Goal: Task Accomplishment & Management: Manage account settings

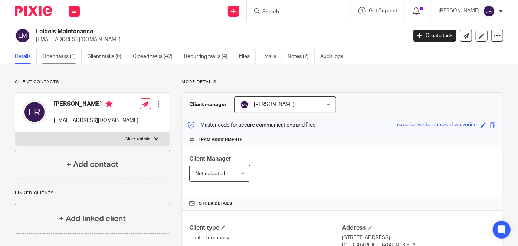
click at [71, 57] on link "Open tasks (1)" at bounding box center [61, 56] width 39 height 14
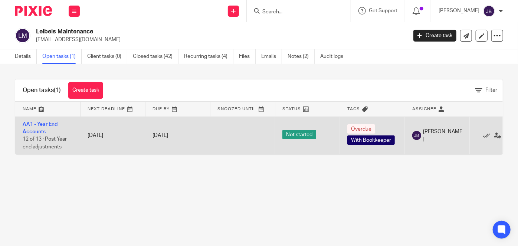
click at [371, 138] on span "With Bookkeeper" at bounding box center [370, 139] width 47 height 9
click at [47, 124] on link "AA1 - Year End Accounts" at bounding box center [40, 128] width 35 height 13
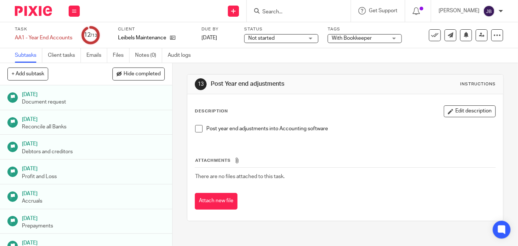
click at [378, 38] on span "With Bookkeeper" at bounding box center [360, 38] width 56 height 8
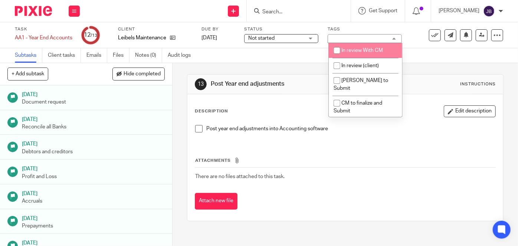
click at [370, 54] on li "In review With CM" at bounding box center [365, 50] width 73 height 15
checkbox input "true"
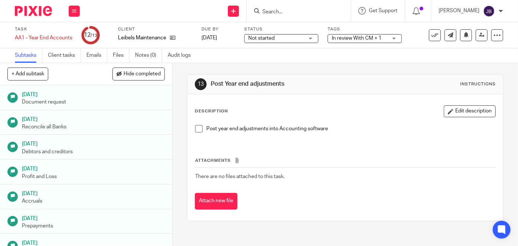
click at [292, 39] on span "Not started" at bounding box center [276, 38] width 56 height 8
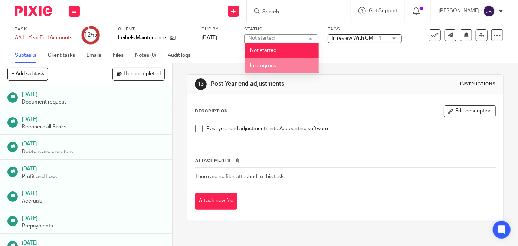
click at [277, 62] on li "In progress" at bounding box center [281, 65] width 73 height 15
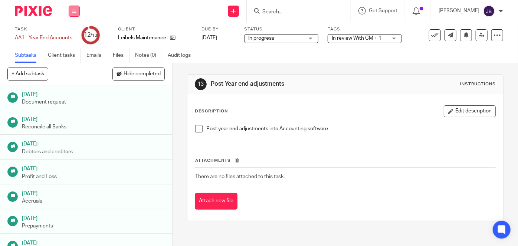
click at [72, 13] on button at bounding box center [74, 11] width 11 height 11
click at [76, 35] on link "Work" at bounding box center [70, 34] width 13 height 5
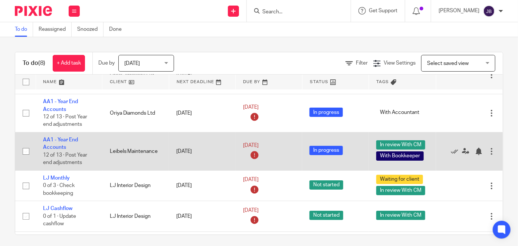
scroll to position [67, 0]
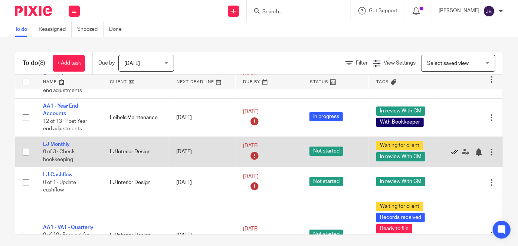
click at [451, 149] on icon at bounding box center [454, 151] width 7 height 7
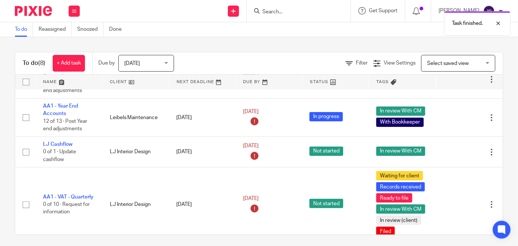
click at [451, 149] on icon at bounding box center [454, 151] width 7 height 7
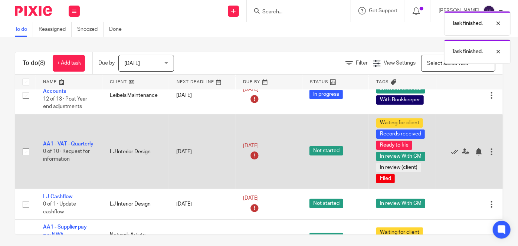
scroll to position [101, 0]
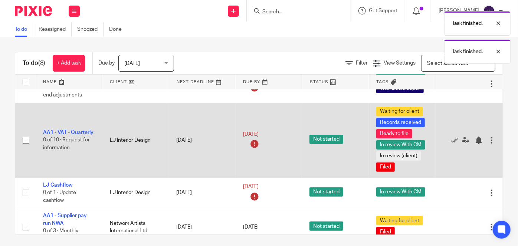
click at [210, 142] on td "[DATE]" at bounding box center [202, 140] width 67 height 75
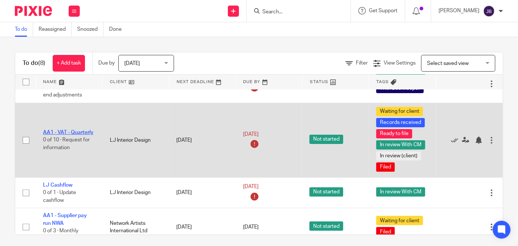
click at [69, 130] on link "AA1 - VAT - Quarterly" at bounding box center [68, 132] width 50 height 5
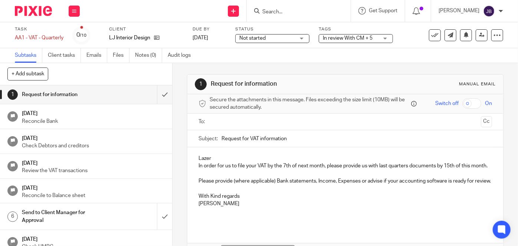
click at [264, 37] on span "Not started" at bounding box center [252, 38] width 26 height 5
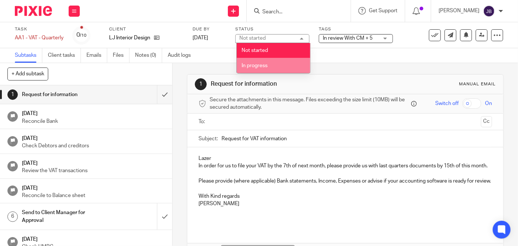
click at [259, 63] on span "In progress" at bounding box center [254, 65] width 26 height 5
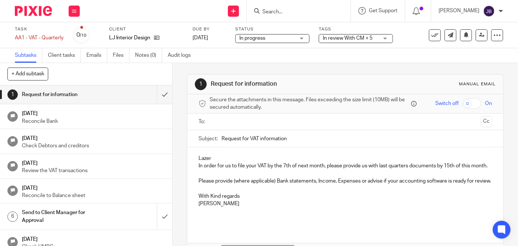
click at [378, 40] on span "In review With CM + 5" at bounding box center [351, 38] width 56 height 8
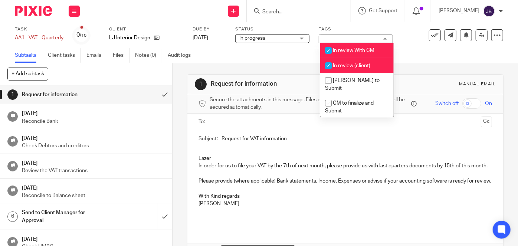
click at [368, 52] on span "In review With CM" at bounding box center [354, 50] width 42 height 5
checkbox input "false"
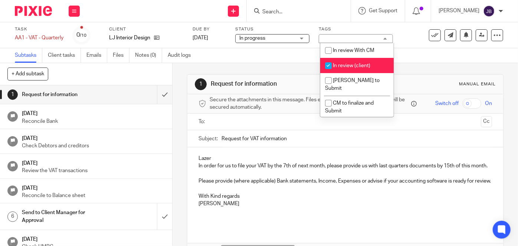
click at [368, 66] on span "In review (client)" at bounding box center [351, 65] width 37 height 5
checkbox input "false"
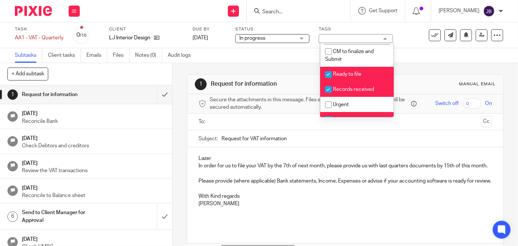
scroll to position [67, 0]
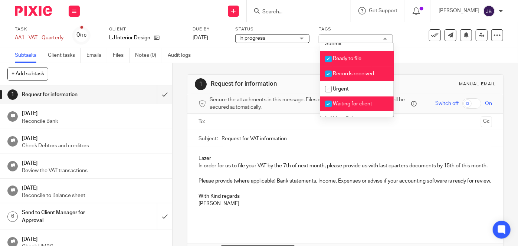
click at [358, 56] on span "Ready to file" at bounding box center [347, 58] width 29 height 5
checkbox input "false"
click at [359, 71] on span "Records received" at bounding box center [353, 73] width 41 height 5
checkbox input "false"
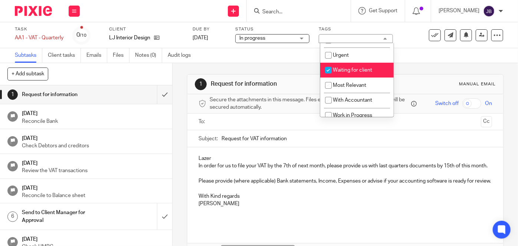
click at [355, 67] on span "Waiting for client" at bounding box center [352, 69] width 39 height 5
checkbox input "false"
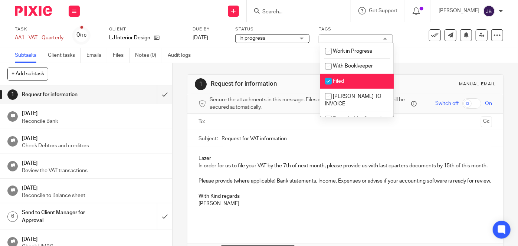
scroll to position [168, 0]
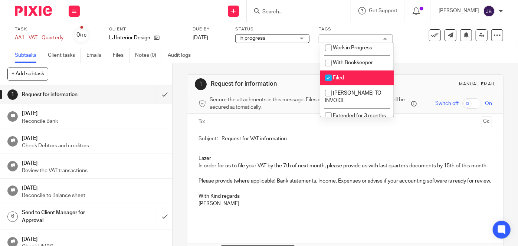
click at [356, 70] on li "Filed" at bounding box center [356, 77] width 73 height 15
checkbox input "false"
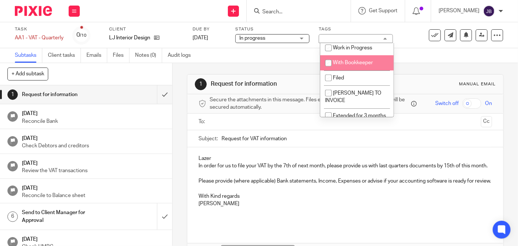
click at [355, 57] on li "With Bookkeeper" at bounding box center [356, 62] width 73 height 15
checkbox input "true"
click at [417, 49] on div "Subtasks Client tasks Emails Files Notes (0) Audit logs" at bounding box center [259, 55] width 518 height 15
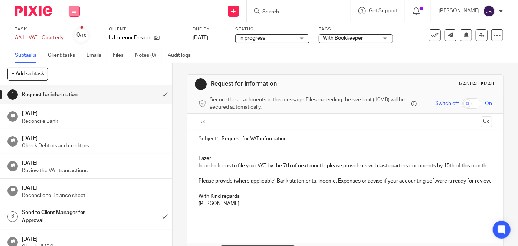
click at [75, 9] on icon at bounding box center [74, 11] width 4 height 4
click at [75, 33] on link "Work" at bounding box center [70, 34] width 13 height 5
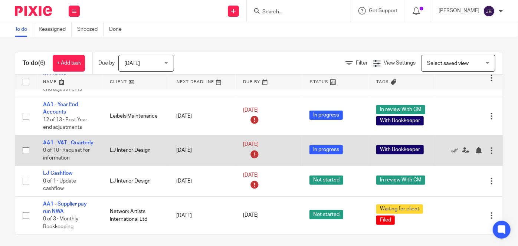
scroll to position [80, 0]
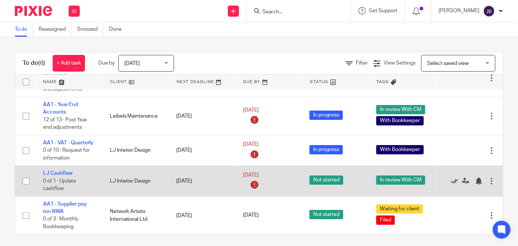
click at [451, 177] on icon at bounding box center [454, 180] width 7 height 7
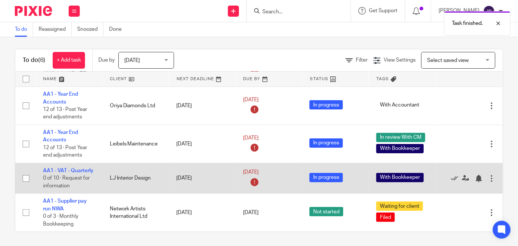
scroll to position [3, 0]
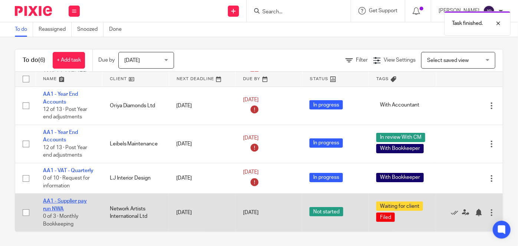
click at [61, 198] on link "AA1 - Supplier pay run NWA" at bounding box center [65, 204] width 44 height 13
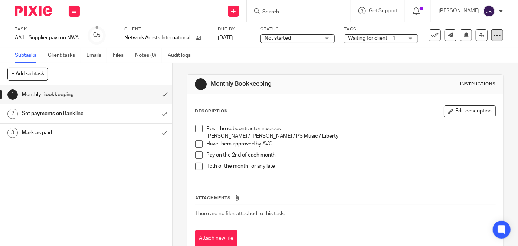
click at [493, 36] on icon at bounding box center [496, 35] width 7 height 7
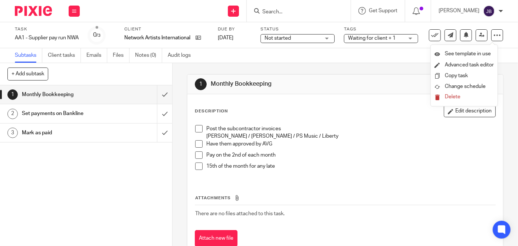
click at [454, 97] on span "Delete" at bounding box center [453, 96] width 16 height 5
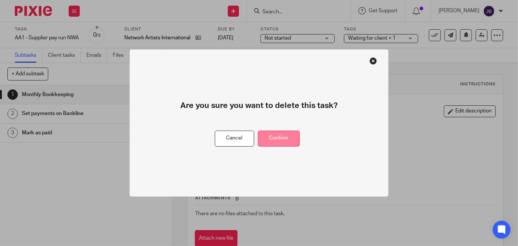
click at [284, 133] on button "Confirm" at bounding box center [279, 139] width 42 height 16
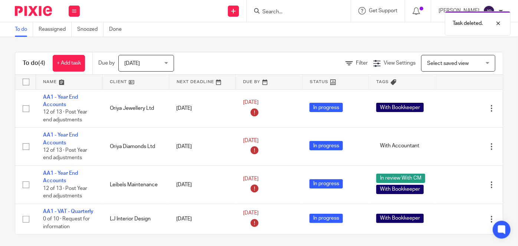
click at [307, 14] on div "Task deleted." at bounding box center [384, 21] width 251 height 28
click at [303, 12] on div "Task deleted." at bounding box center [384, 21] width 251 height 28
click at [294, 18] on div "Task deleted." at bounding box center [384, 21] width 251 height 28
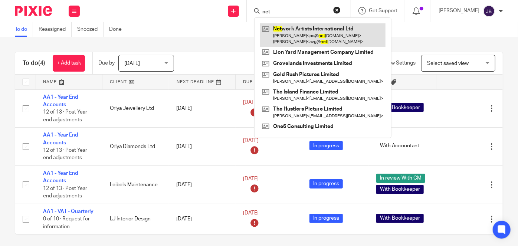
type input "net"
click at [309, 29] on link at bounding box center [322, 34] width 125 height 23
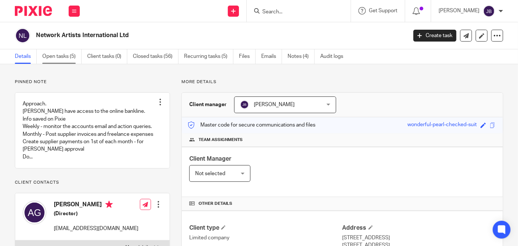
click at [70, 57] on link "Open tasks (5)" at bounding box center [61, 56] width 39 height 14
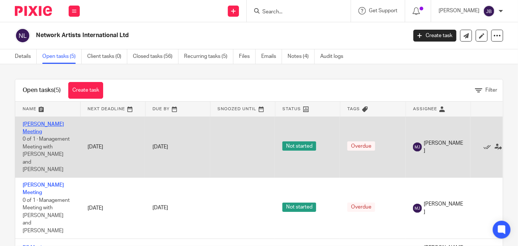
click at [49, 125] on link "[PERSON_NAME] Meeting" at bounding box center [43, 128] width 41 height 13
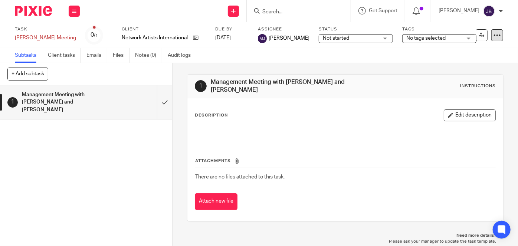
click at [493, 39] on icon at bounding box center [496, 35] width 7 height 7
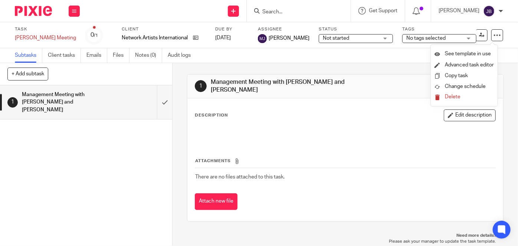
click at [468, 94] on button "Delete" at bounding box center [463, 97] width 59 height 6
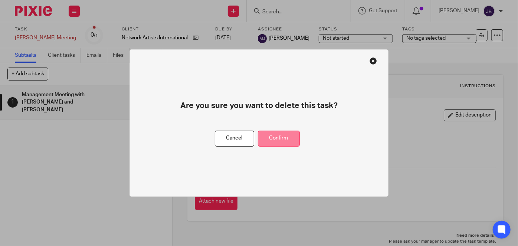
click at [281, 138] on button "Confirm" at bounding box center [279, 139] width 42 height 16
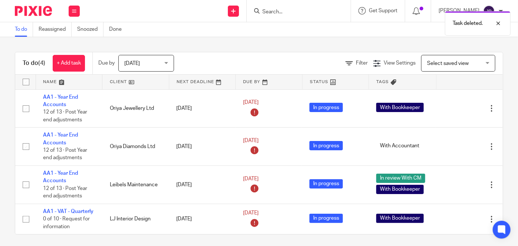
click at [301, 11] on div "Task deleted." at bounding box center [384, 21] width 251 height 28
click at [303, 12] on div "Task deleted." at bounding box center [384, 21] width 251 height 28
drag, startPoint x: 297, startPoint y: 9, endPoint x: 297, endPoint y: 14, distance: 5.2
click at [298, 10] on div "Task deleted." at bounding box center [384, 21] width 251 height 28
click at [497, 22] on div at bounding box center [492, 23] width 20 height 9
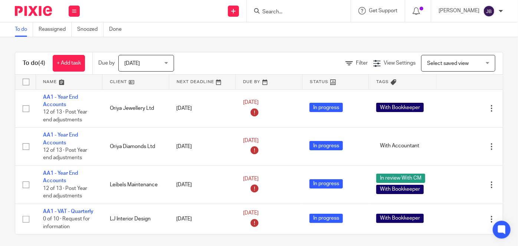
click at [297, 13] on input "Search" at bounding box center [294, 12] width 67 height 7
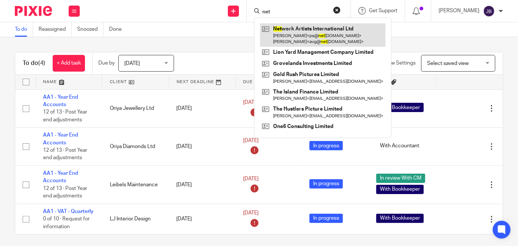
type input "net"
click at [317, 31] on link at bounding box center [322, 34] width 125 height 23
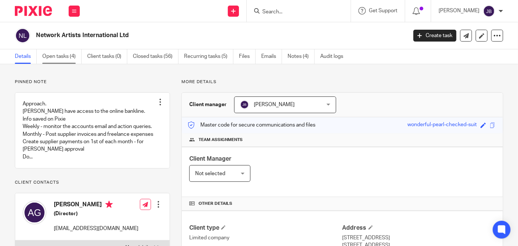
click at [66, 57] on link "Open tasks (4)" at bounding box center [61, 56] width 39 height 14
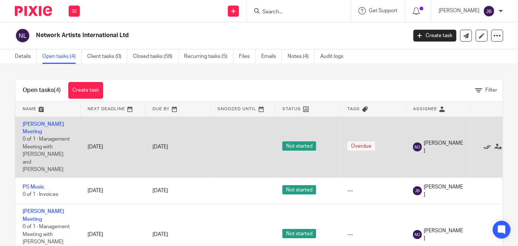
click at [485, 143] on icon at bounding box center [486, 146] width 7 height 7
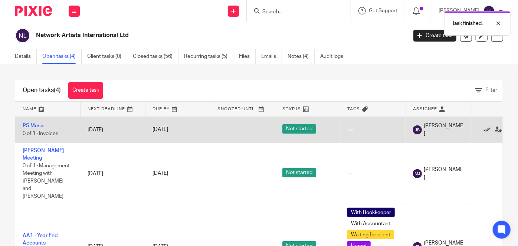
click at [485, 130] on icon at bounding box center [486, 129] width 7 height 7
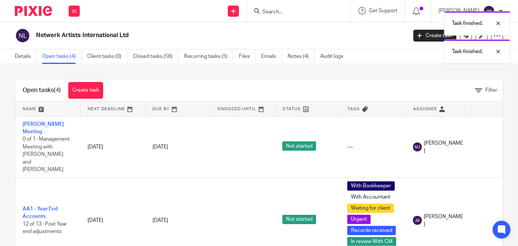
click at [485, 138] on div "Edit task Delete" at bounding box center [503, 147] width 50 height 19
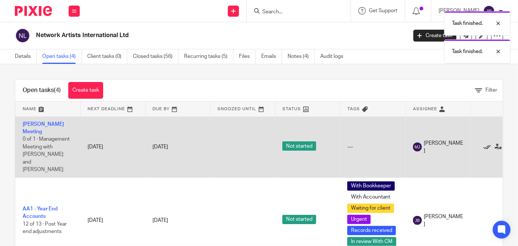
click at [485, 143] on icon at bounding box center [486, 146] width 7 height 7
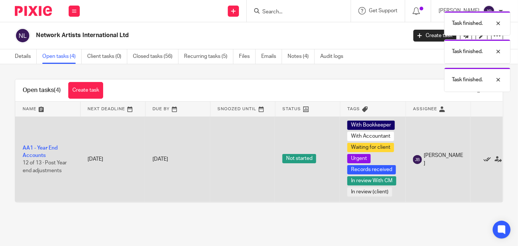
click at [485, 160] on icon at bounding box center [486, 159] width 7 height 7
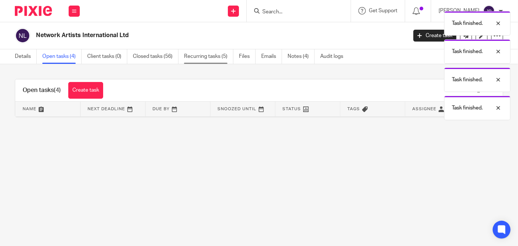
click at [194, 58] on link "Recurring tasks (5)" at bounding box center [208, 56] width 49 height 14
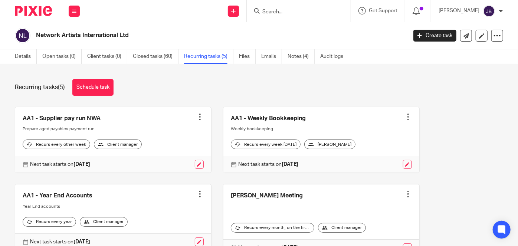
click at [199, 118] on div at bounding box center [199, 116] width 7 height 7
click at [181, 164] on span "Cancel schedule" at bounding box center [168, 163] width 39 height 5
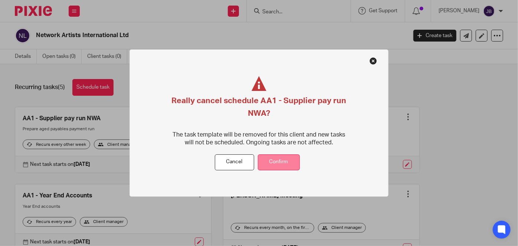
click at [269, 159] on button "Confirm" at bounding box center [279, 162] width 42 height 16
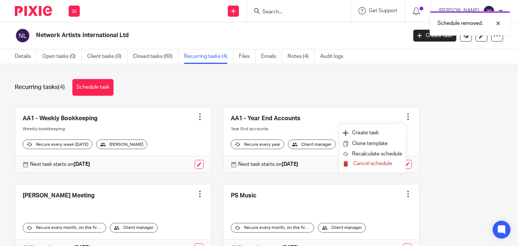
click at [389, 164] on span "Cancel schedule" at bounding box center [372, 163] width 39 height 5
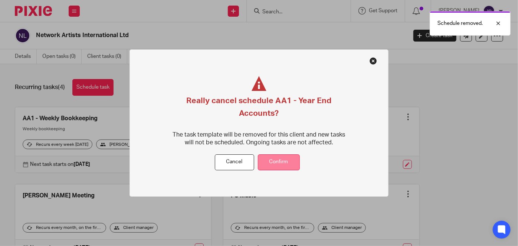
click at [286, 163] on button "Confirm" at bounding box center [279, 162] width 42 height 16
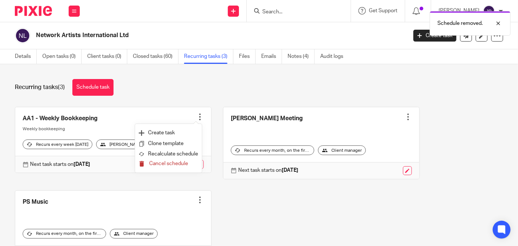
click at [187, 166] on span "Cancel schedule" at bounding box center [168, 163] width 39 height 5
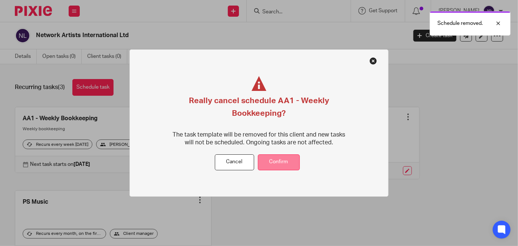
click at [277, 162] on button "Confirm" at bounding box center [279, 162] width 42 height 16
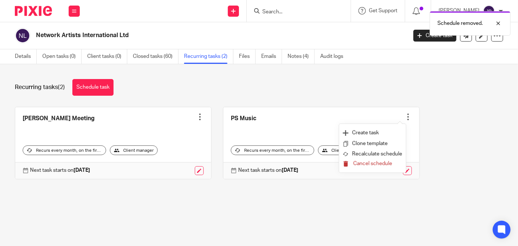
click at [376, 166] on span "Cancel schedule" at bounding box center [372, 163] width 39 height 5
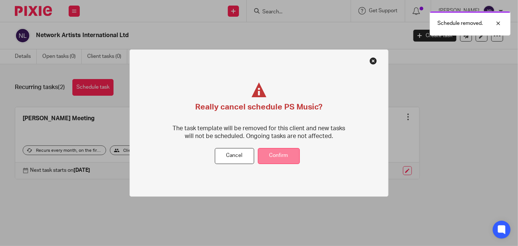
click at [277, 149] on button "Confirm" at bounding box center [279, 156] width 42 height 16
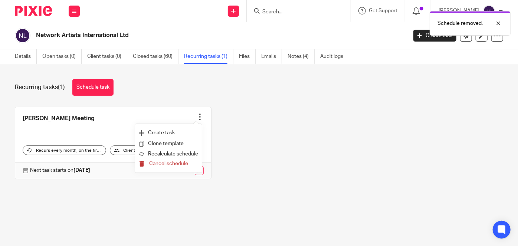
click at [189, 164] on button "Cancel schedule" at bounding box center [168, 164] width 59 height 10
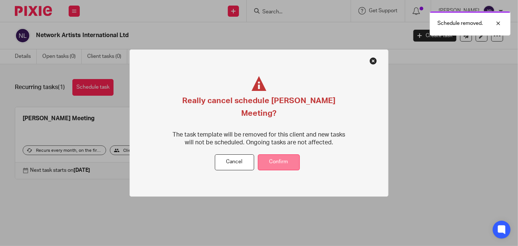
click at [267, 158] on button "Confirm" at bounding box center [279, 162] width 42 height 16
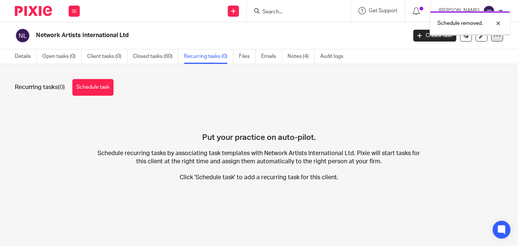
click at [493, 37] on icon at bounding box center [496, 35] width 7 height 7
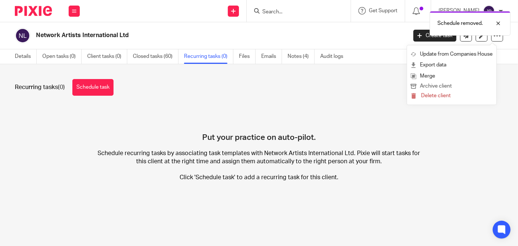
click at [445, 86] on button "Archive client" at bounding box center [452, 87] width 82 height 10
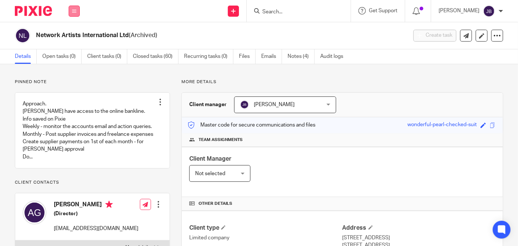
click at [78, 11] on button at bounding box center [74, 11] width 11 height 11
click at [76, 35] on li "Work" at bounding box center [74, 34] width 20 height 11
